Goal: Use online tool/utility: Utilize a website feature to perform a specific function

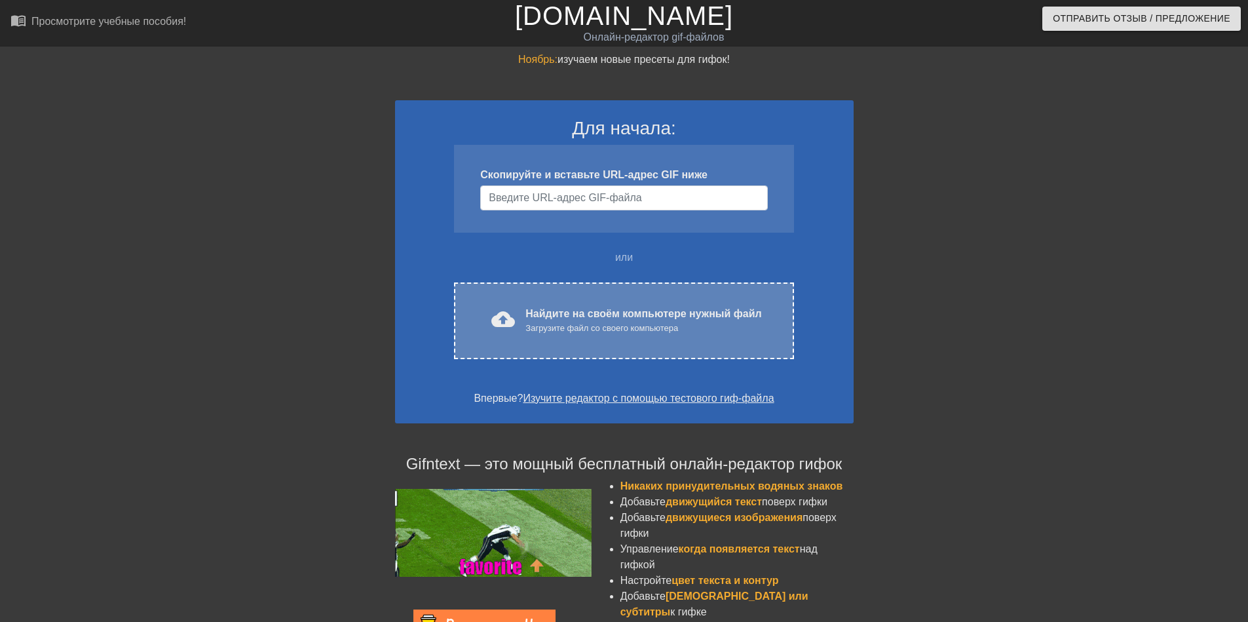
click at [538, 301] on div "cloud_upload загрузить Найдите на своём компьютере нужный файл Загрузите файл с…" at bounding box center [623, 320] width 339 height 77
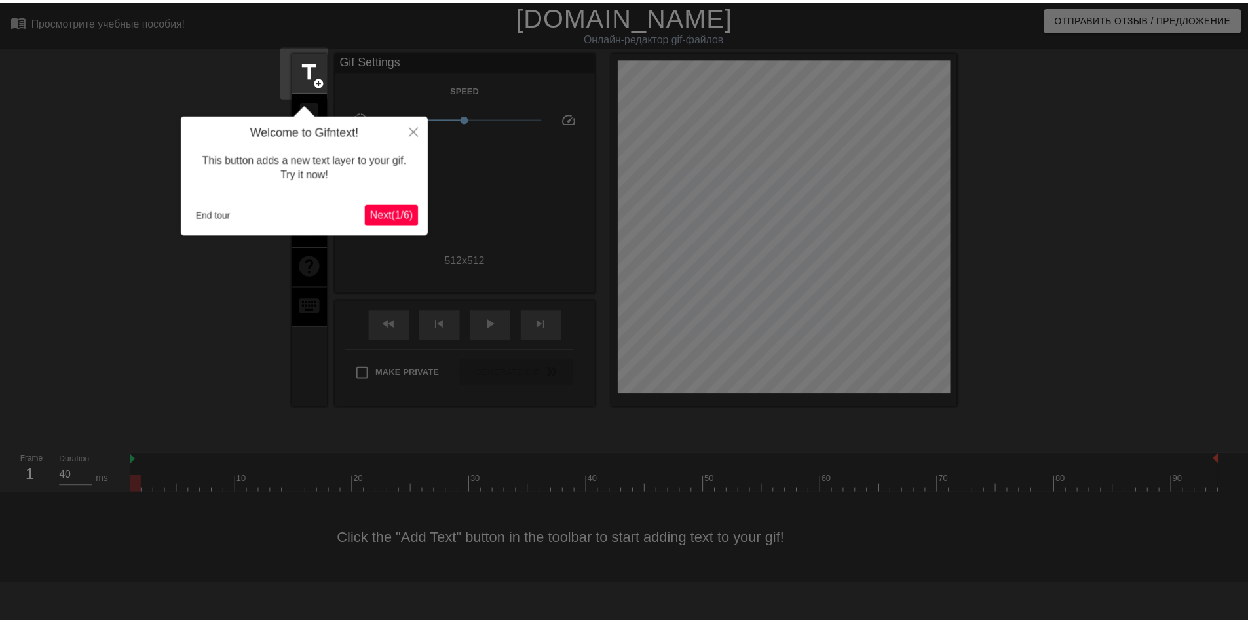
scroll to position [32, 0]
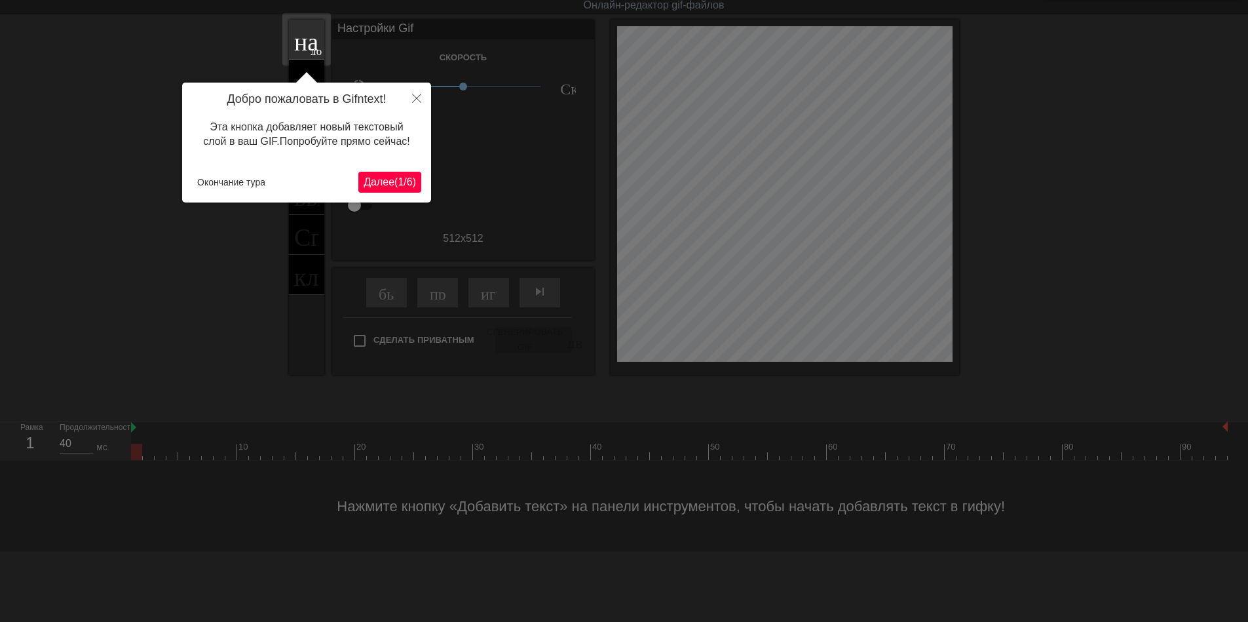
click at [398, 185] on ya-tr-span "1" at bounding box center [401, 181] width 6 height 11
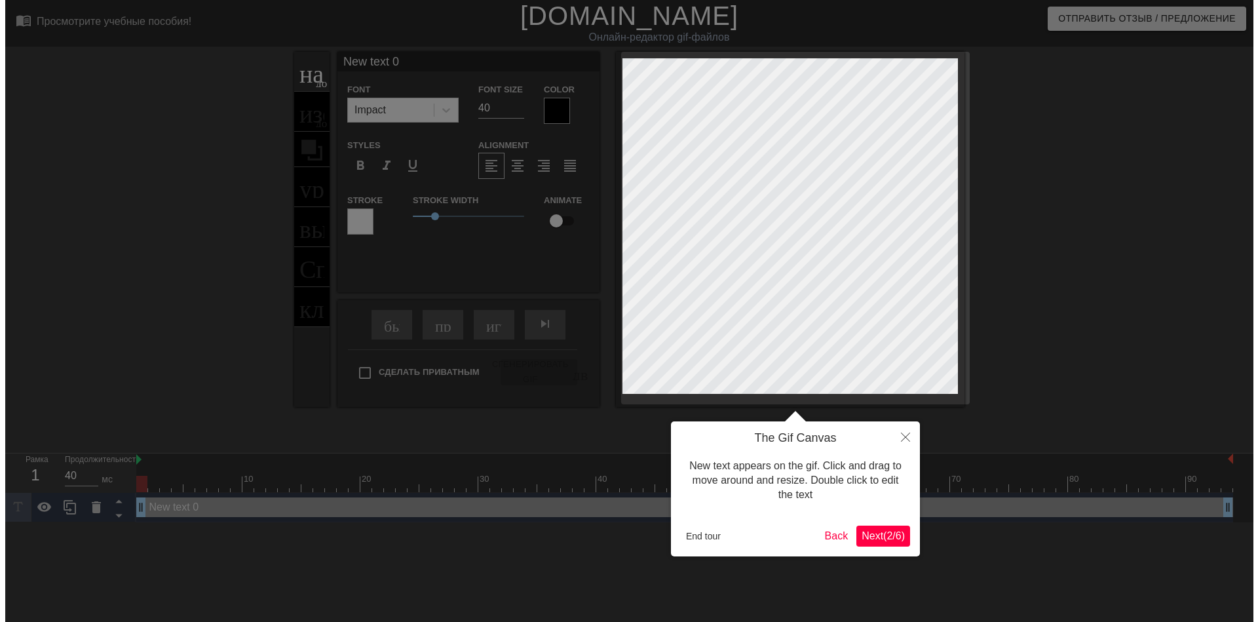
scroll to position [0, 0]
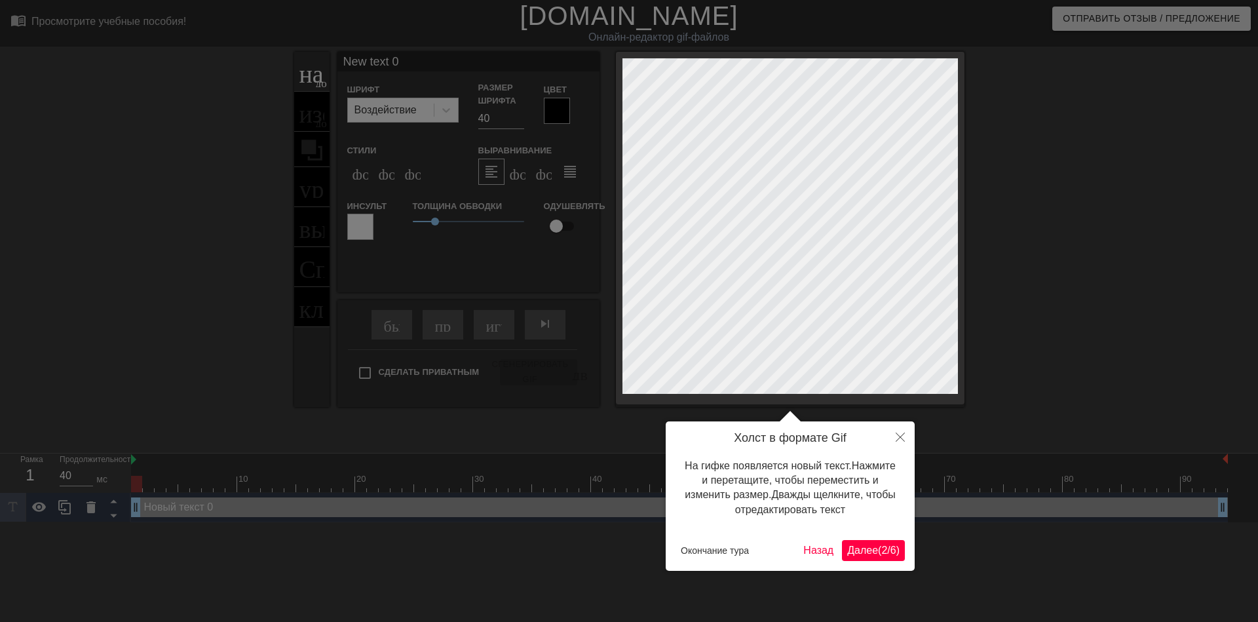
click at [856, 551] on ya-tr-span "Далее" at bounding box center [862, 550] width 31 height 11
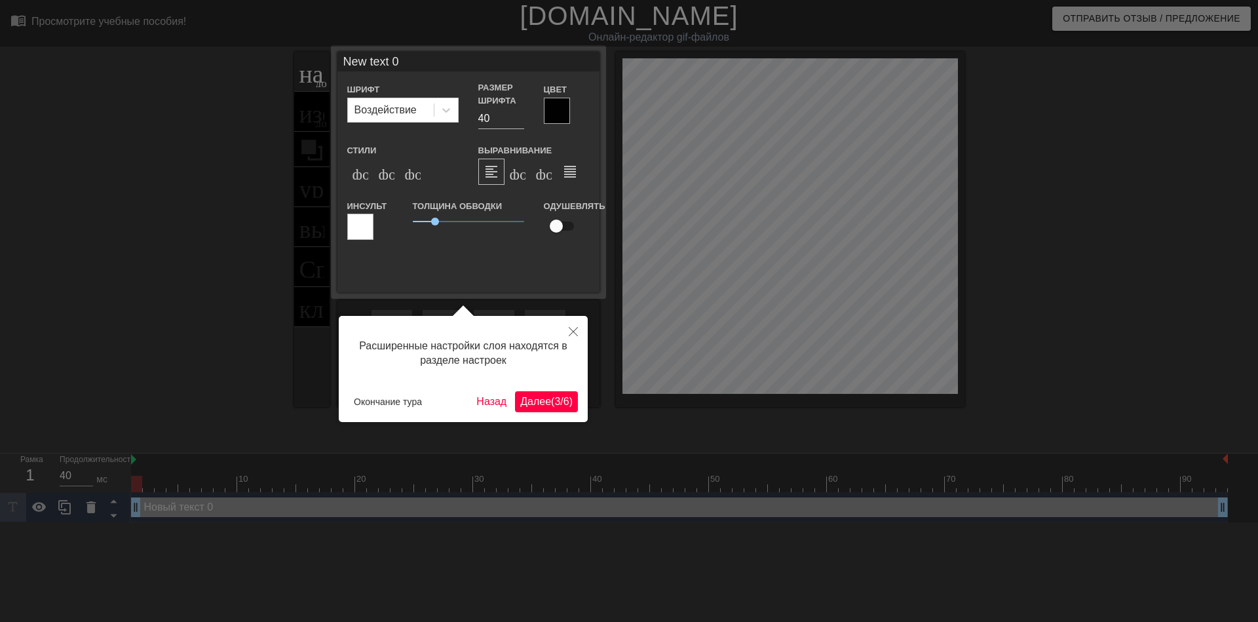
click at [538, 400] on ya-tr-span "Далее" at bounding box center [535, 401] width 31 height 11
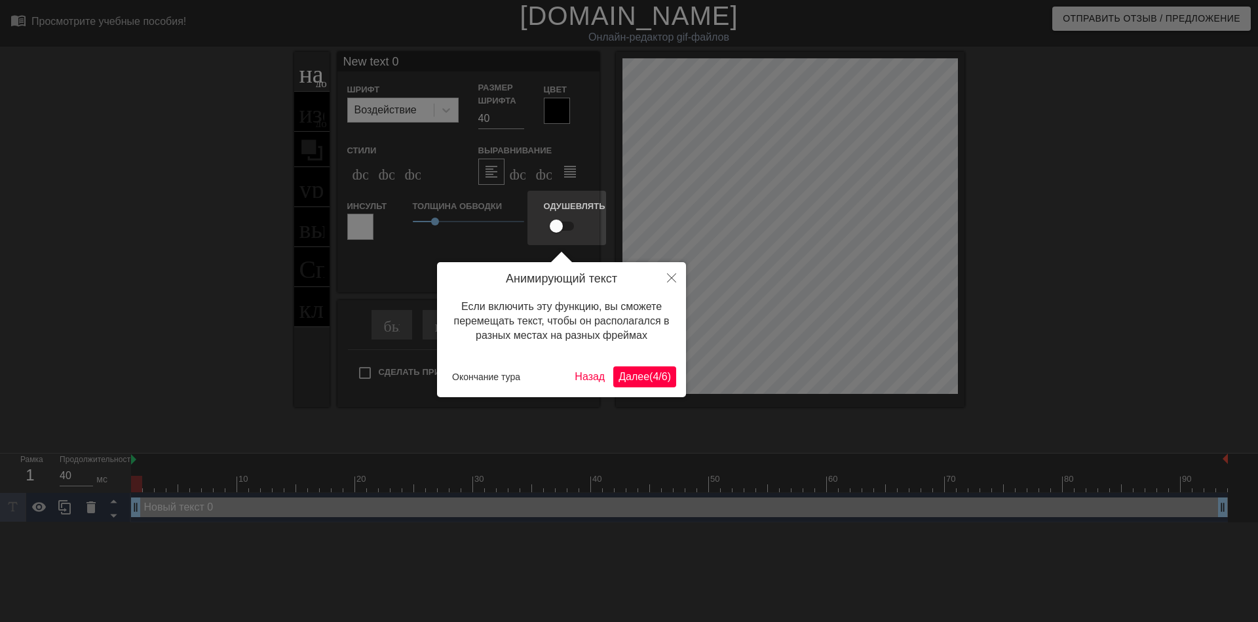
click at [643, 378] on ya-tr-span "Далее" at bounding box center [634, 376] width 31 height 11
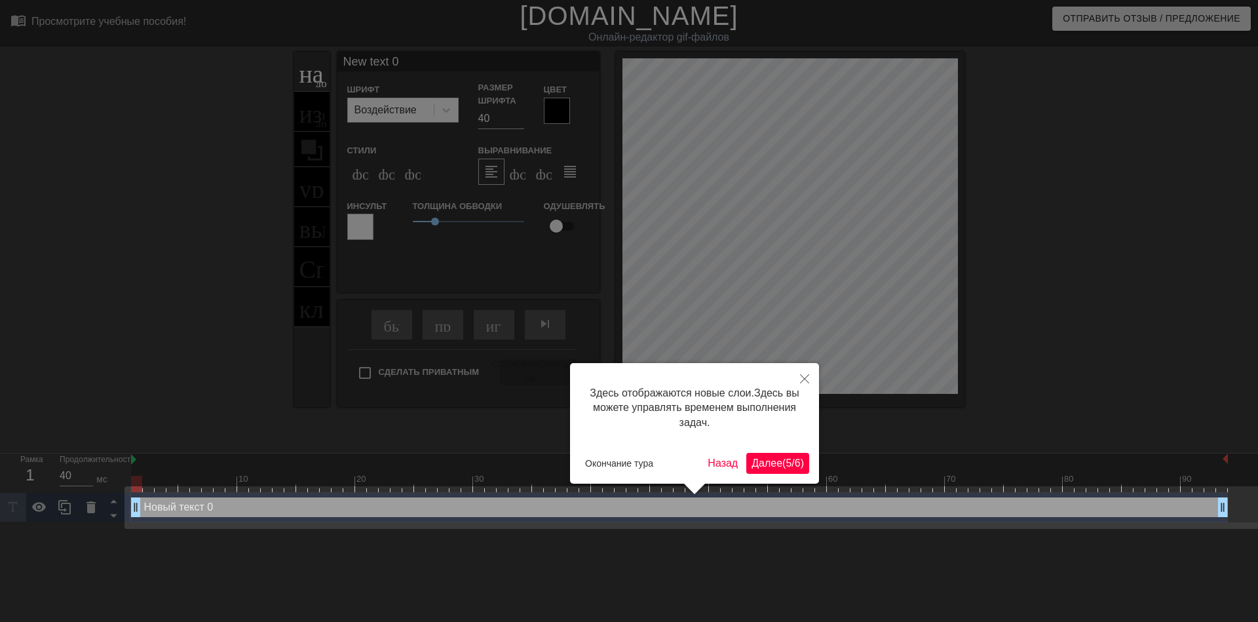
click at [760, 474] on button "Далее ( 5 / 6 )" at bounding box center [777, 463] width 63 height 21
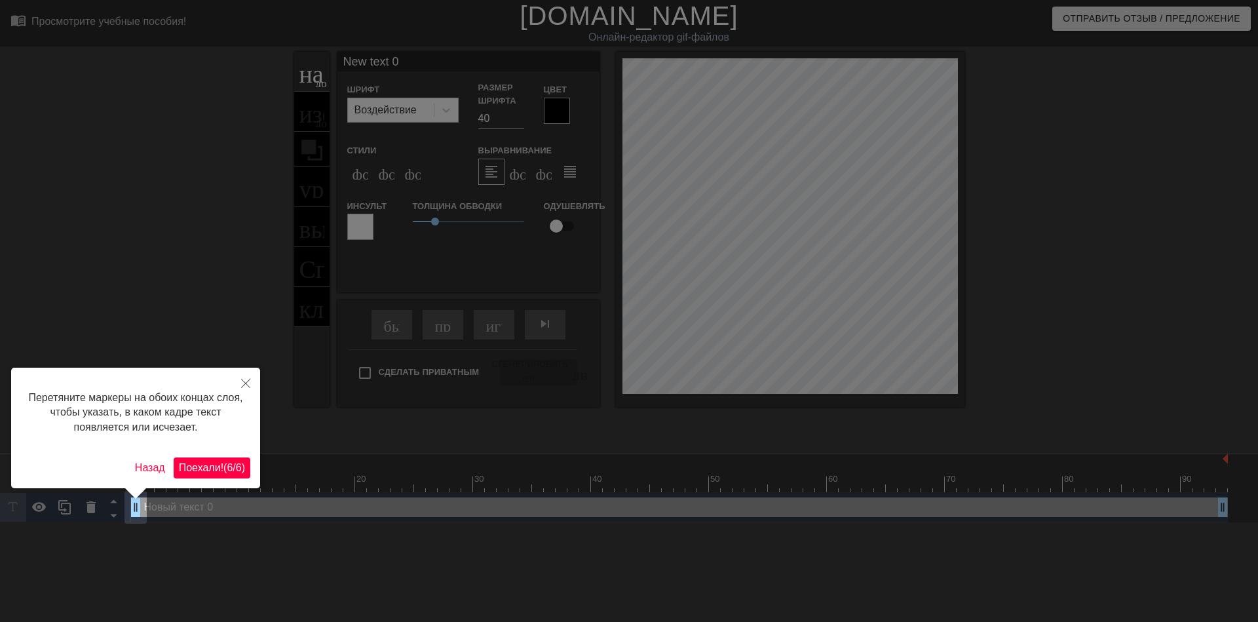
click at [225, 462] on ya-tr-span "(" at bounding box center [224, 467] width 3 height 11
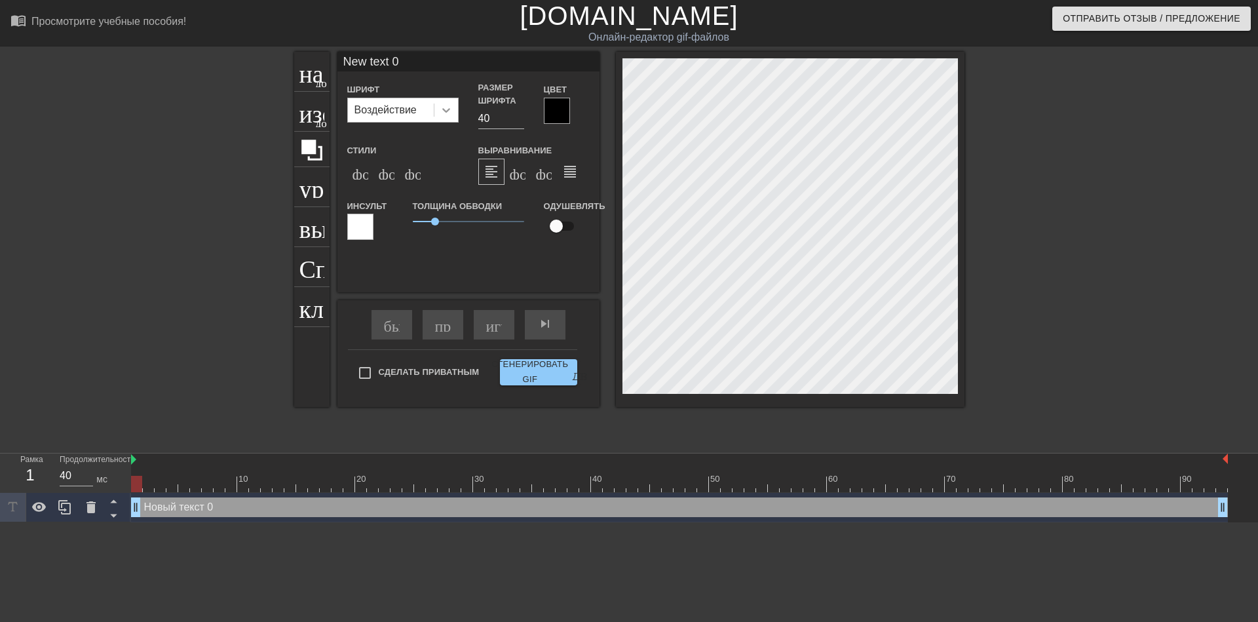
click at [446, 115] on icon at bounding box center [446, 110] width 13 height 13
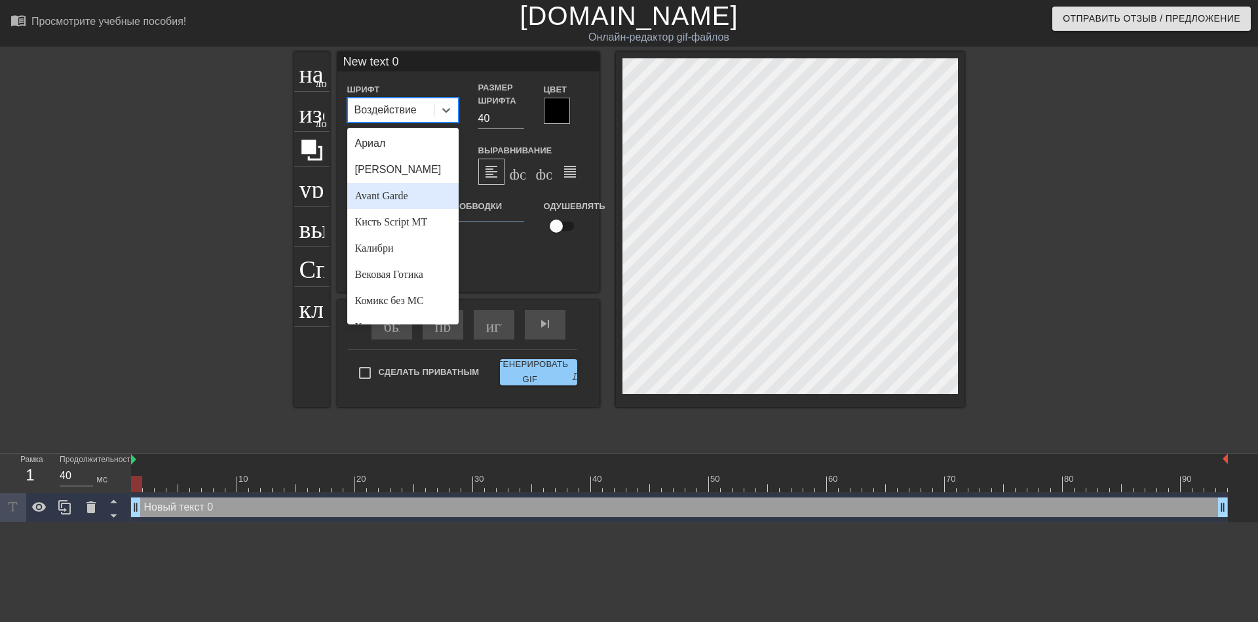
click at [404, 183] on div "Avant Garde" at bounding box center [402, 196] width 111 height 26
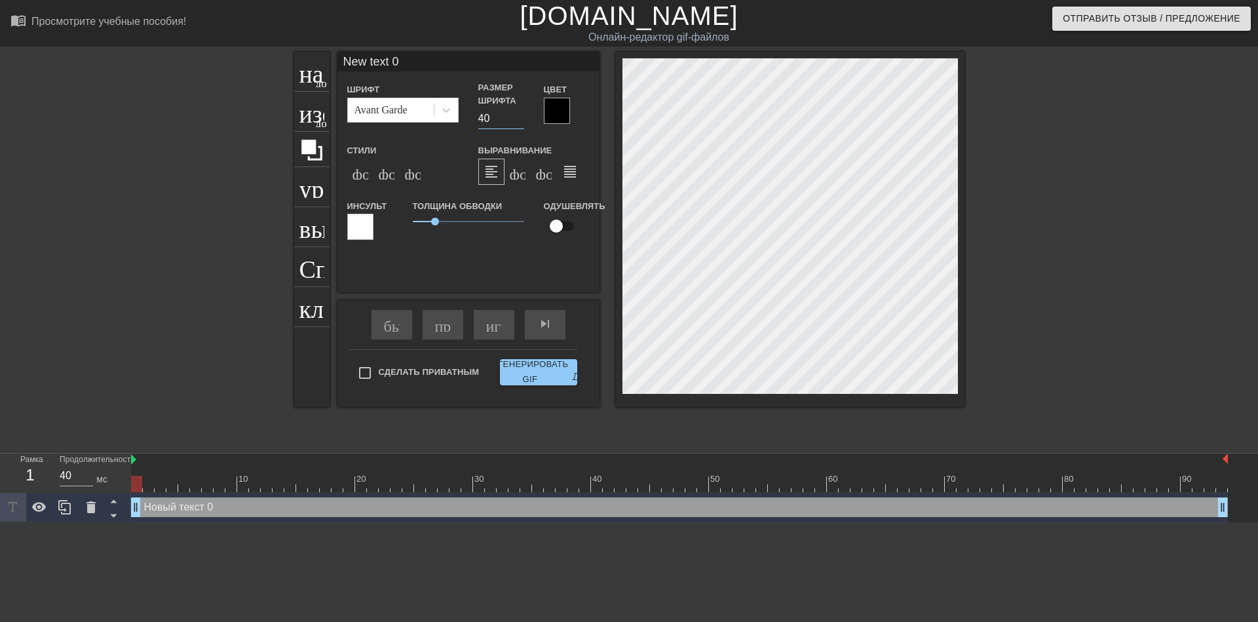
click at [482, 119] on input "40" at bounding box center [501, 118] width 46 height 21
type input "30"
click at [387, 170] on ya-tr-span "формат_italic" at bounding box center [458, 172] width 159 height 16
type input "ew text 0"
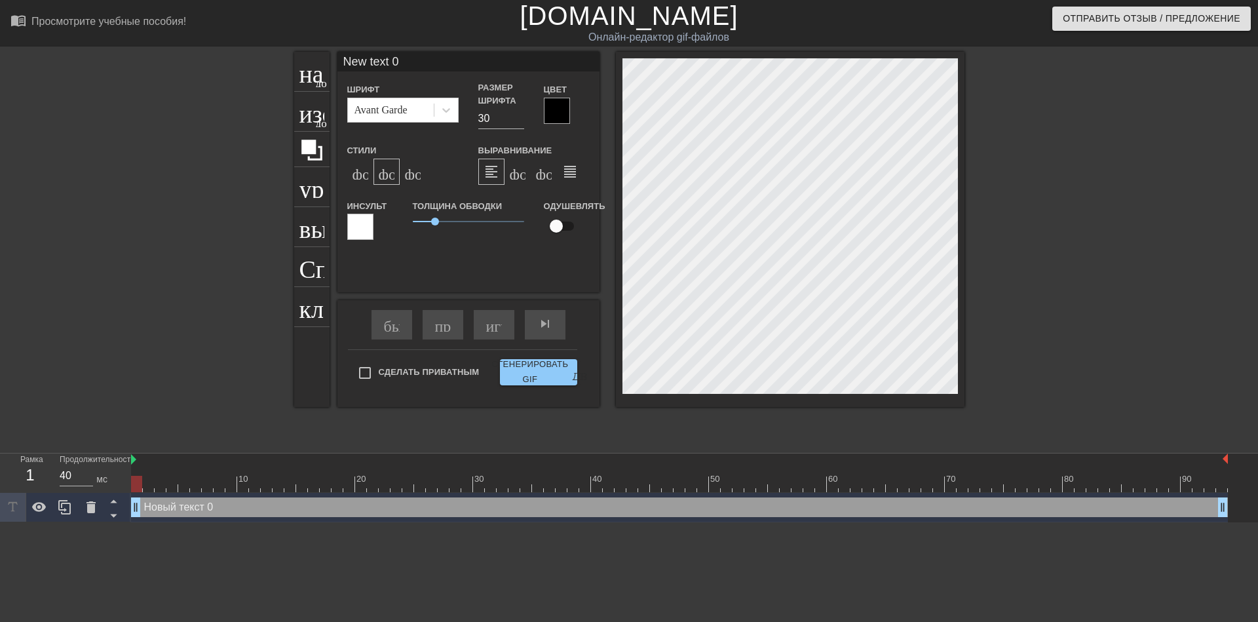
type textarea "ew text 0"
type input "w text 0"
type textarea "w text 0"
type input "text 0"
type textarea "text 0"
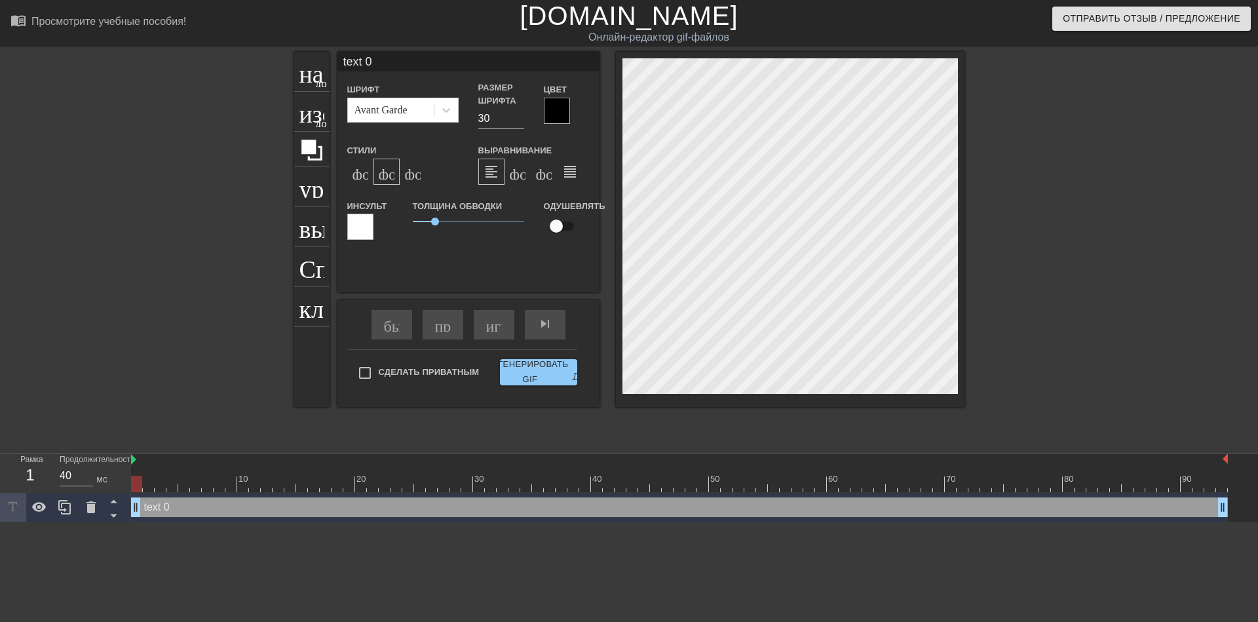
type input "text 0"
type textarea "text 0"
type input "ext 0"
type textarea "ext 0"
type input "xt 0"
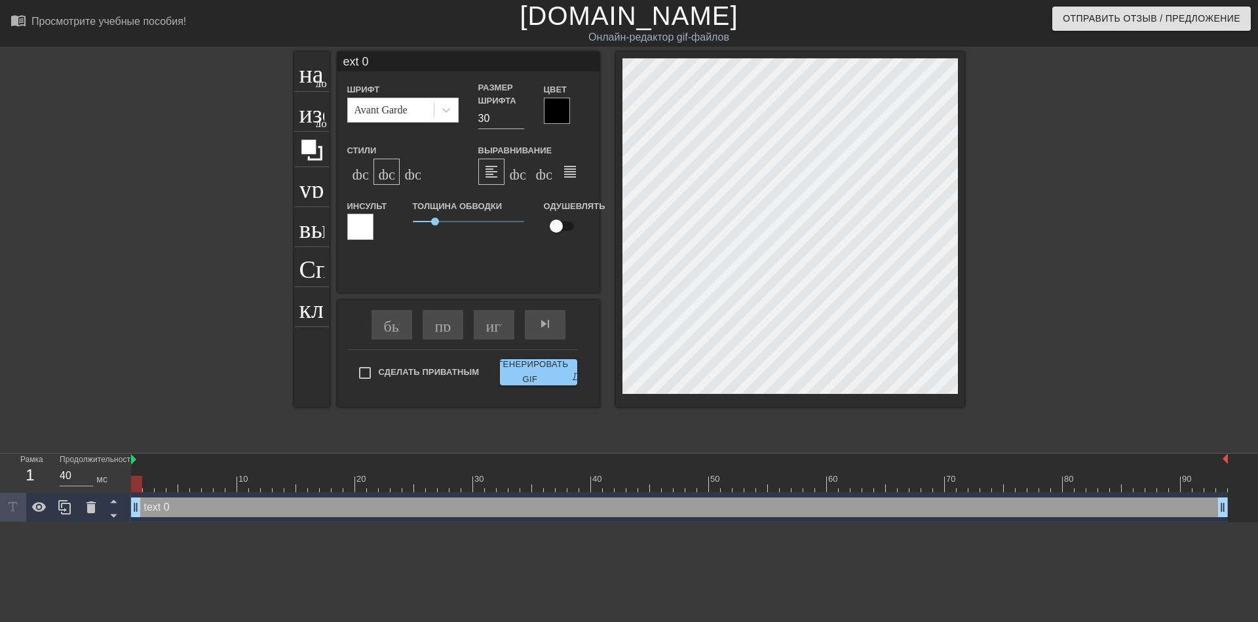
type textarea "xt 0"
type input "t 0"
type textarea "t 0"
type input "0"
type textarea "0"
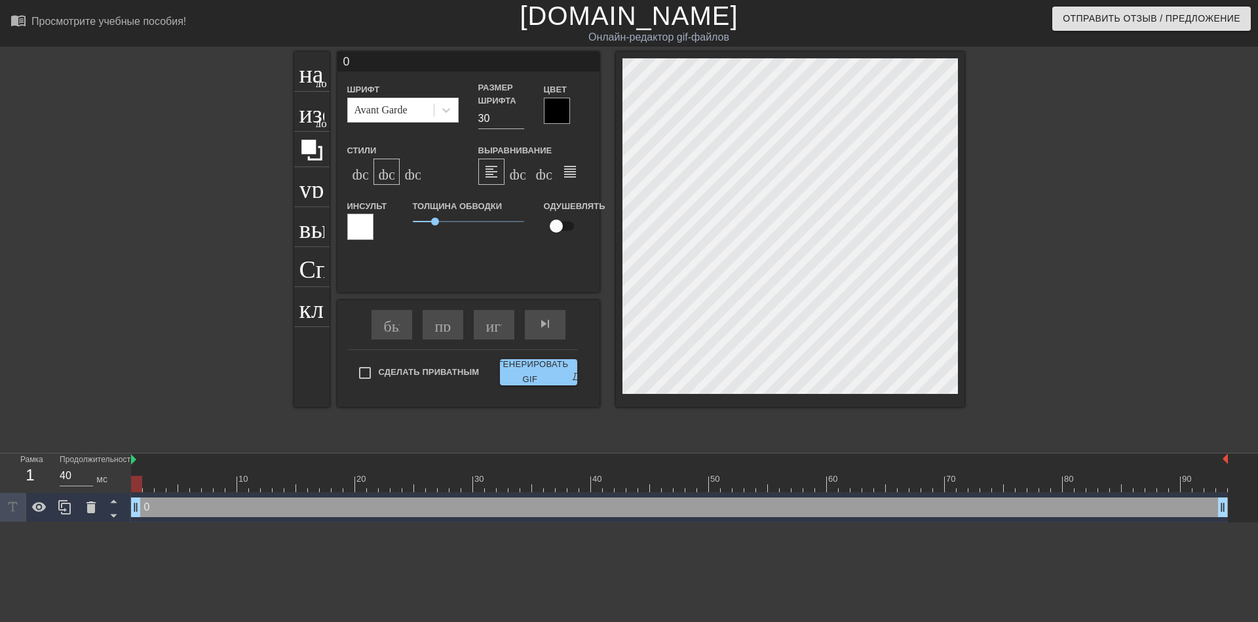
type input "0"
type input "@"
type textarea "@"
type input "@s"
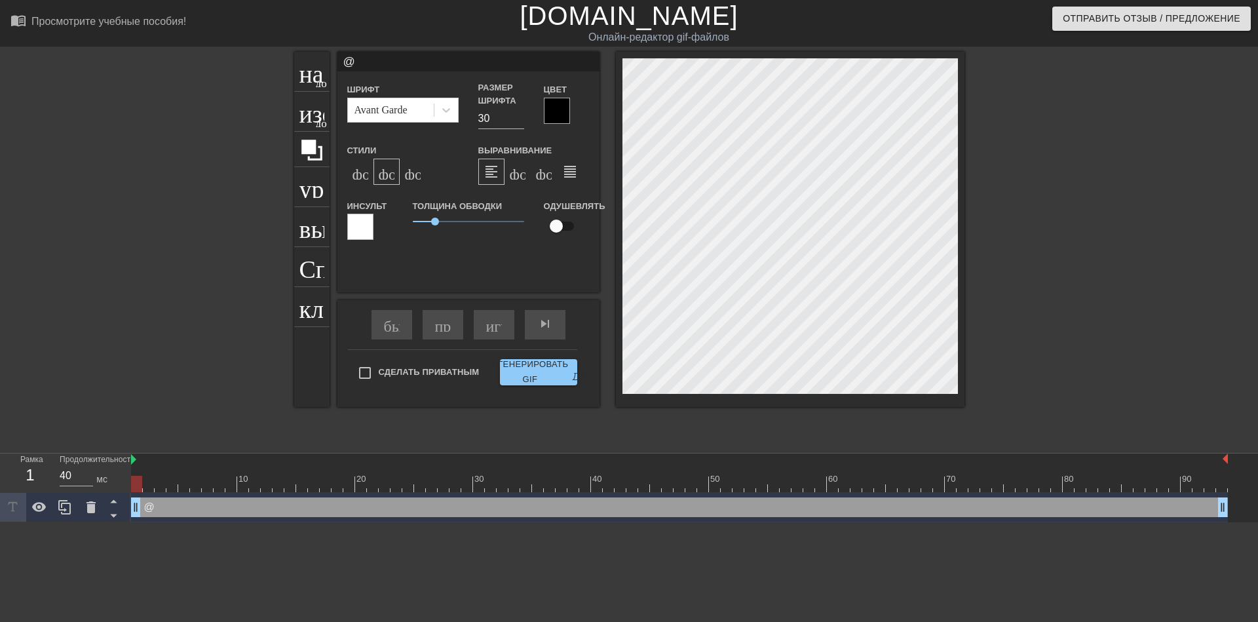
type textarea "@s"
type input "@st"
type textarea "@st"
type input "@sti"
type textarea "@sti"
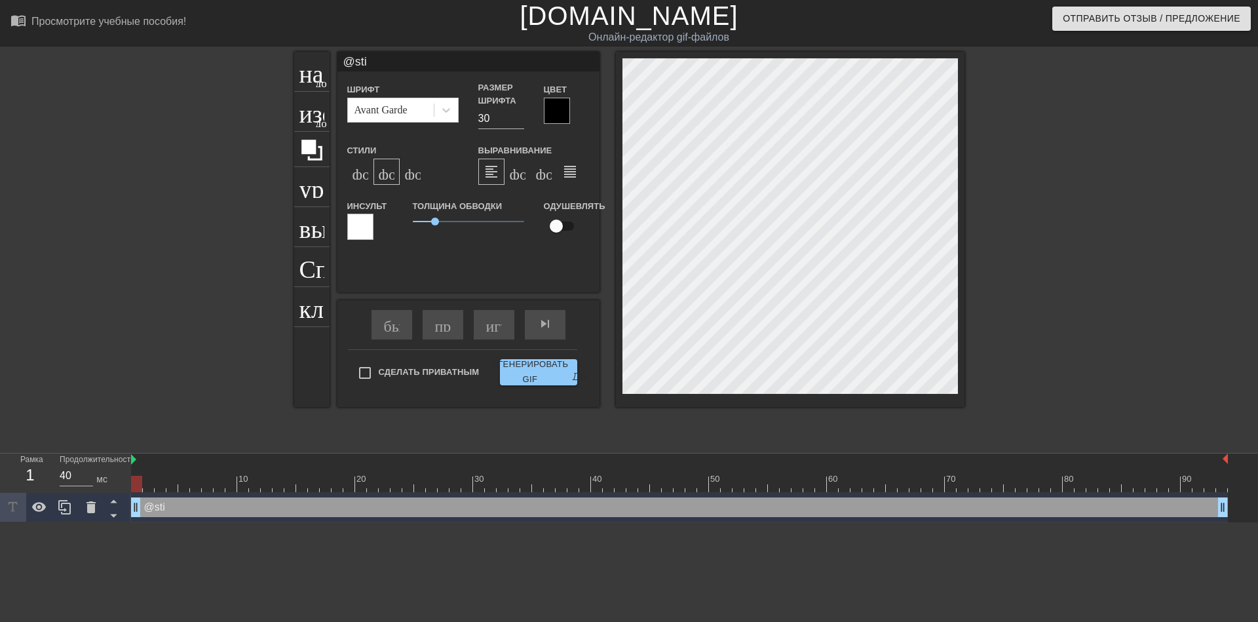
type input "@stic"
type textarea "@stic"
type input "@stick"
type textarea "@stick"
type input "@sticke"
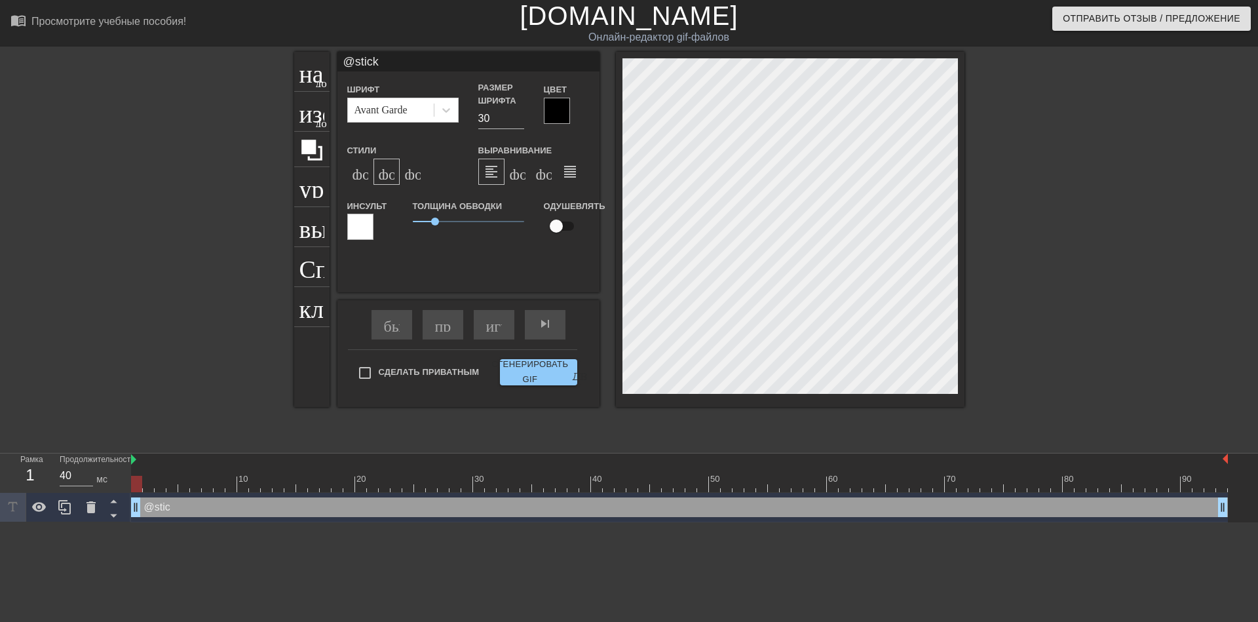
type textarea "@sticke"
type input "@sticker"
type textarea "@sticker"
type input "@stickerb"
type textarea "@stickerb"
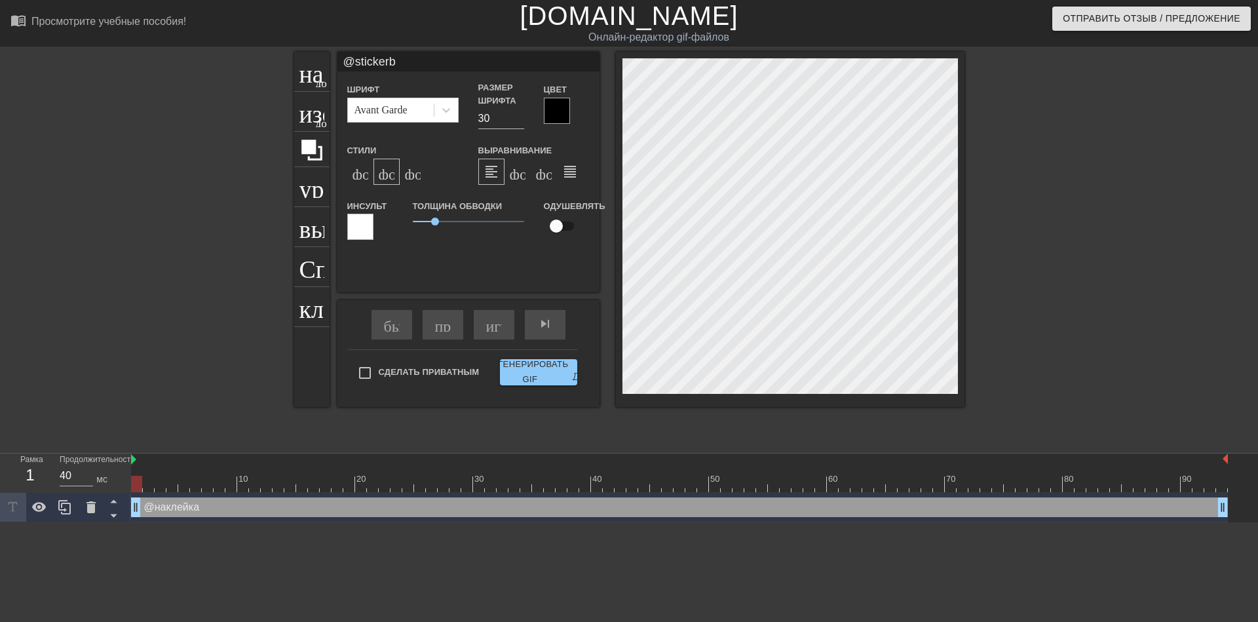
type input "@stickerba"
type textarea "@stickerba"
type input "@stickerbas"
type textarea "@stickerbas"
type input "@stickerbase"
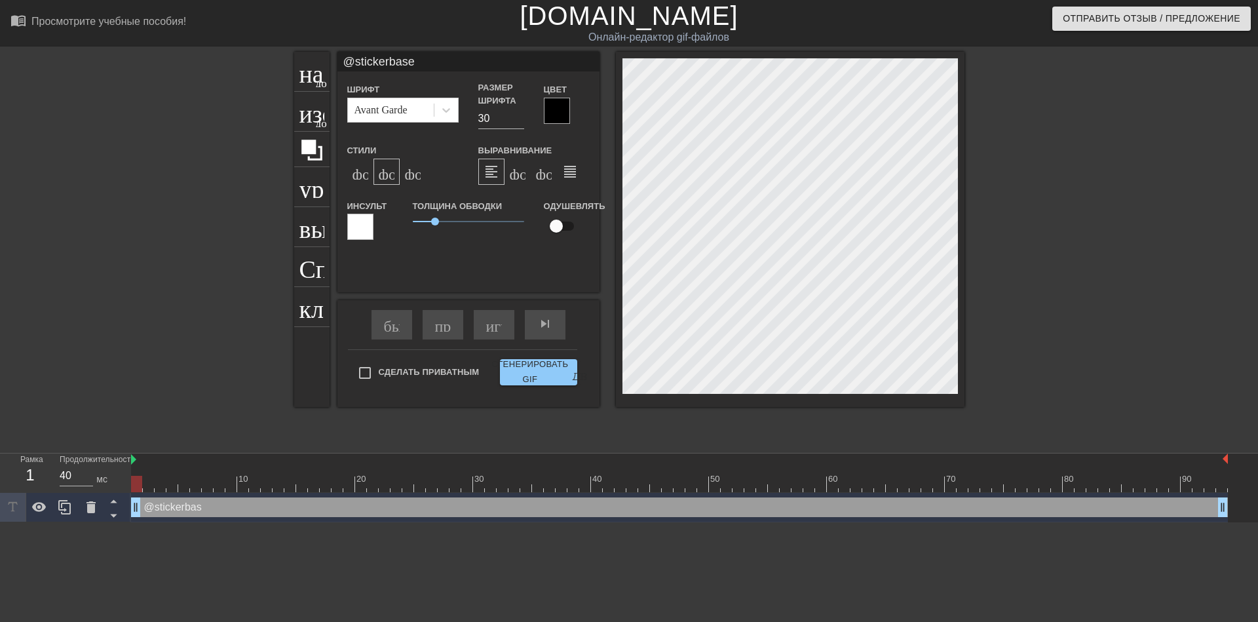
type textarea "@stickerbase"
type input "@stickerbase_"
type textarea "@stickerbase_"
type input "@stickerbase_r"
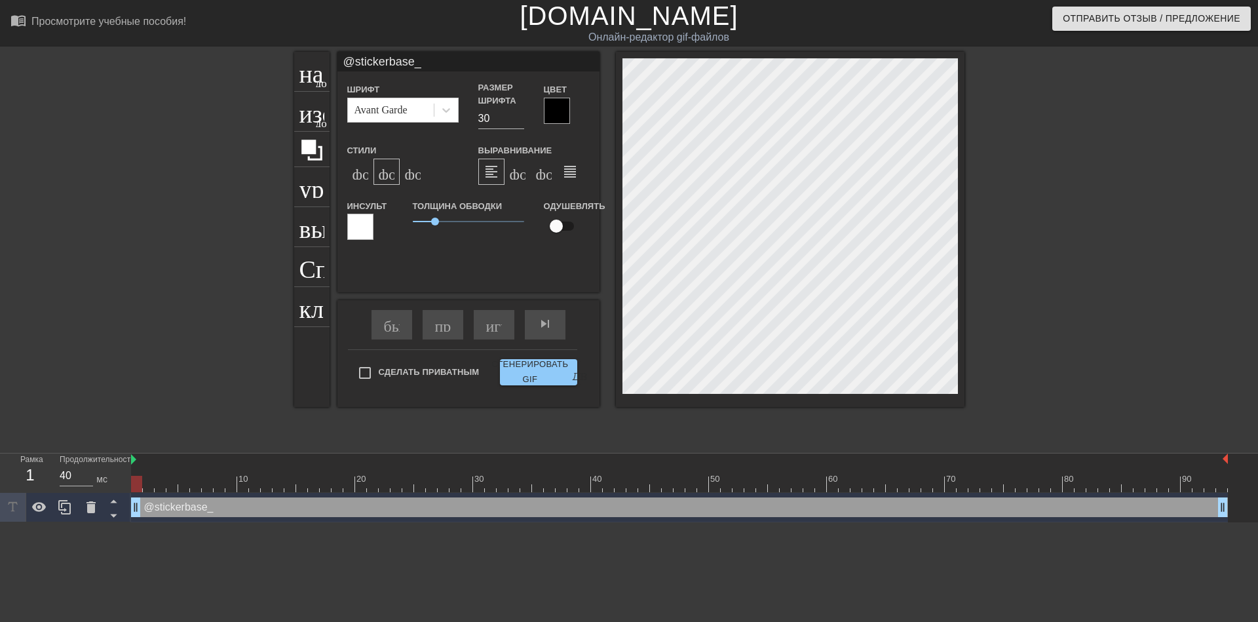
type textarea "@stickerbase_r"
type input "@stickerbase_ru"
type textarea "@stickerbase_ru"
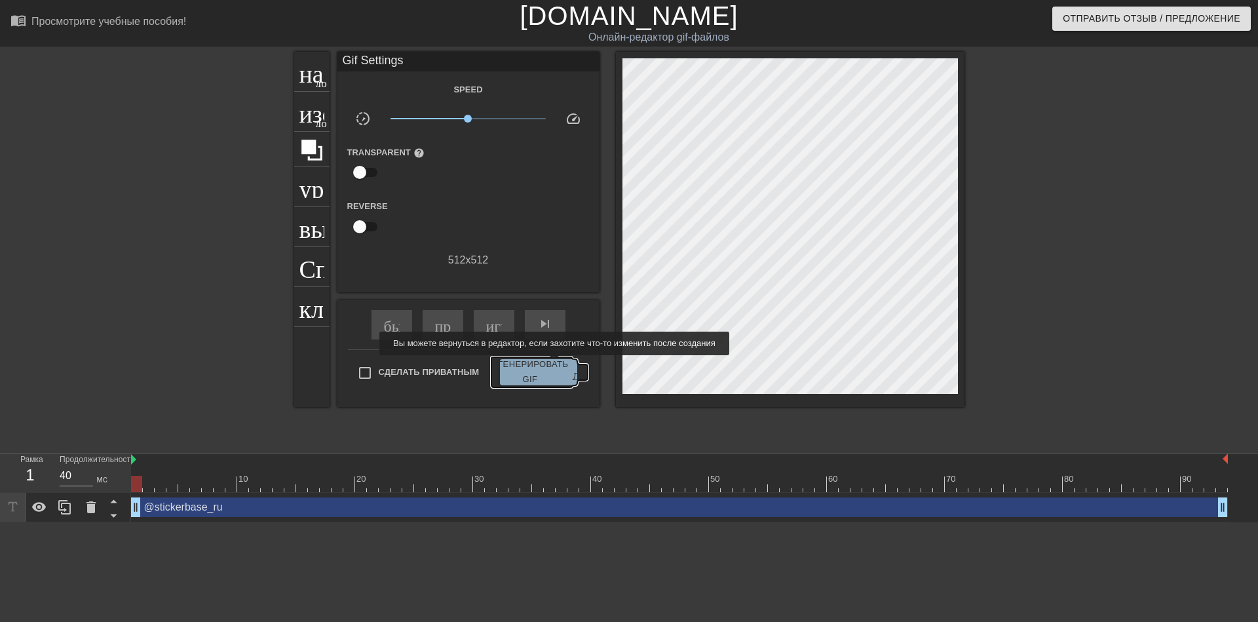
click at [552, 364] on ya-tr-span "Сгенерировать GIF" at bounding box center [529, 372] width 77 height 30
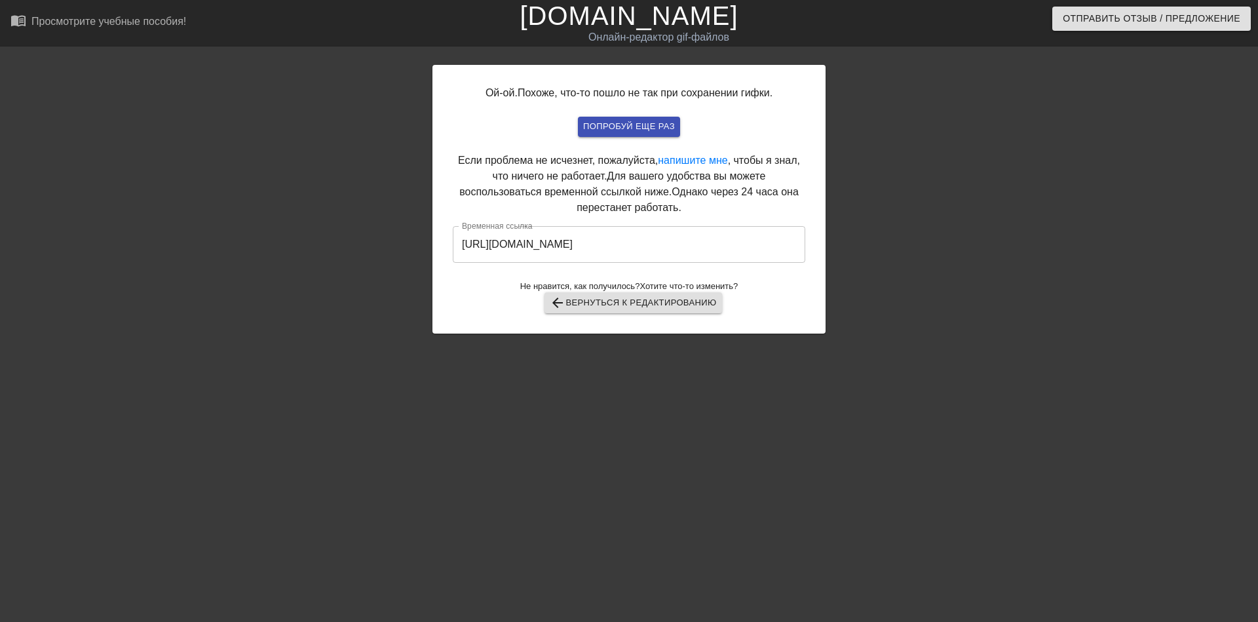
click at [586, 239] on input "[URL][DOMAIN_NAME]" at bounding box center [629, 244] width 353 height 37
